Goal: Information Seeking & Learning: Learn about a topic

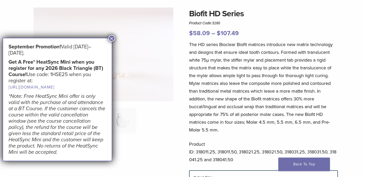
scroll to position [40, 0]
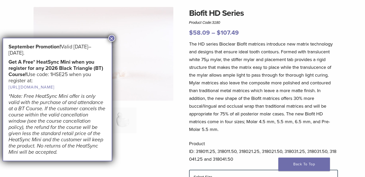
click at [113, 37] on button "×" at bounding box center [111, 38] width 7 height 7
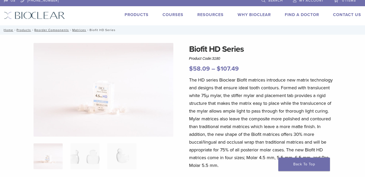
scroll to position [0, 0]
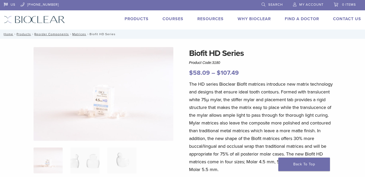
click at [146, 19] on link "Products" at bounding box center [137, 18] width 24 height 5
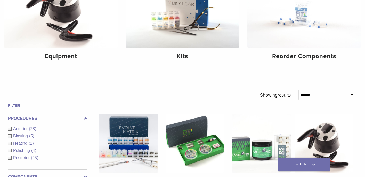
scroll to position [163, 0]
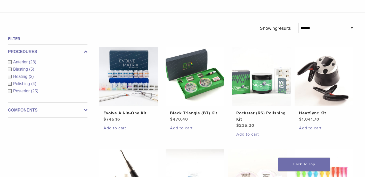
click at [9, 91] on div "Posterior (25)" at bounding box center [48, 91] width 80 height 6
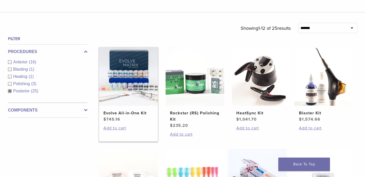
click at [120, 88] on img at bounding box center [128, 76] width 59 height 59
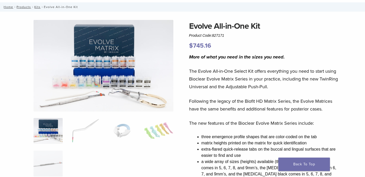
scroll to position [29, 0]
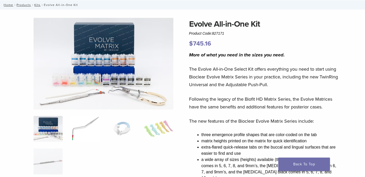
click at [76, 128] on img at bounding box center [84, 129] width 29 height 26
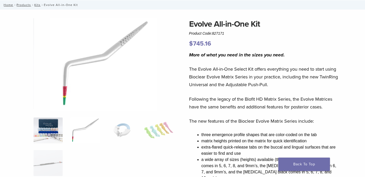
click at [54, 125] on img at bounding box center [48, 130] width 29 height 26
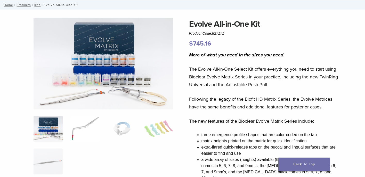
click at [91, 122] on img at bounding box center [84, 129] width 29 height 26
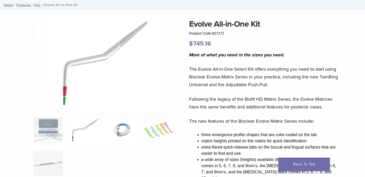
click at [116, 125] on img at bounding box center [121, 130] width 29 height 26
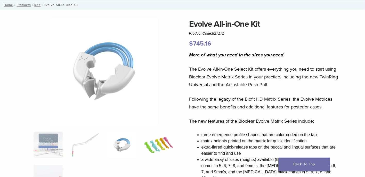
click at [150, 136] on img at bounding box center [158, 145] width 29 height 26
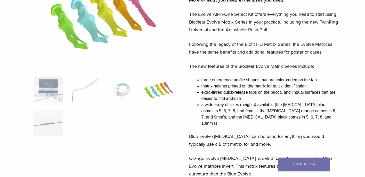
scroll to position [84, 0]
click at [38, 119] on img at bounding box center [48, 122] width 29 height 26
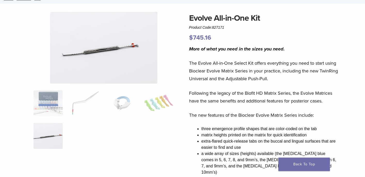
scroll to position [0, 0]
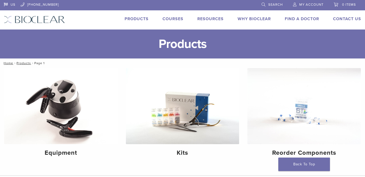
click at [173, 20] on link "Courses" at bounding box center [173, 18] width 21 height 5
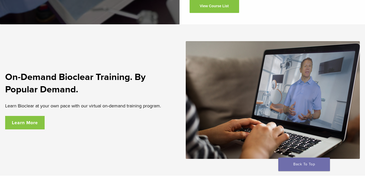
scroll to position [883, 0]
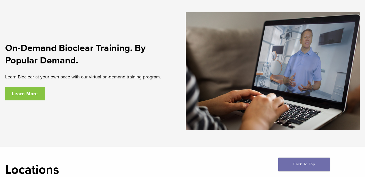
click at [36, 87] on link "Learn More" at bounding box center [25, 93] width 40 height 13
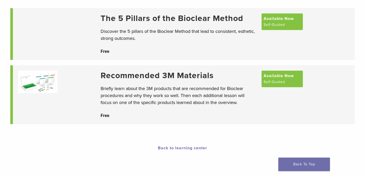
scroll to position [61, 0]
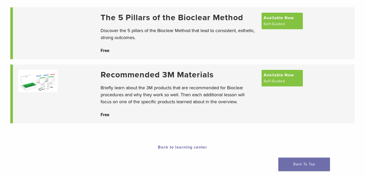
click at [45, 76] on img at bounding box center [38, 81] width 40 height 22
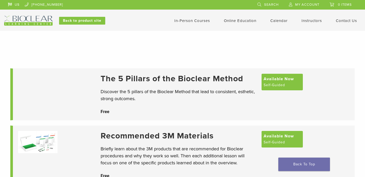
scroll to position [61, 0]
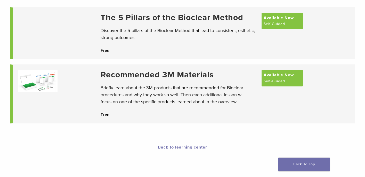
click at [164, 16] on h3 "The 5 Pillars of the Bioclear Method" at bounding box center [179, 18] width 156 height 10
